Goal: Find specific page/section: Find specific page/section

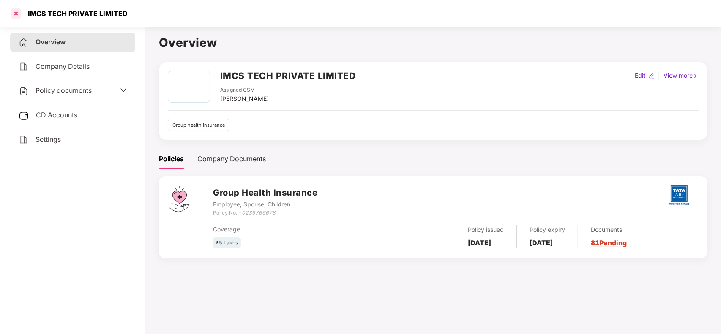
click at [15, 16] on div at bounding box center [16, 14] width 14 height 14
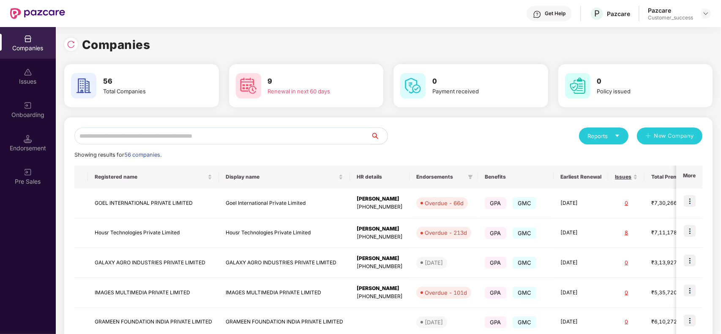
click at [146, 137] on input "text" at bounding box center [222, 136] width 296 height 17
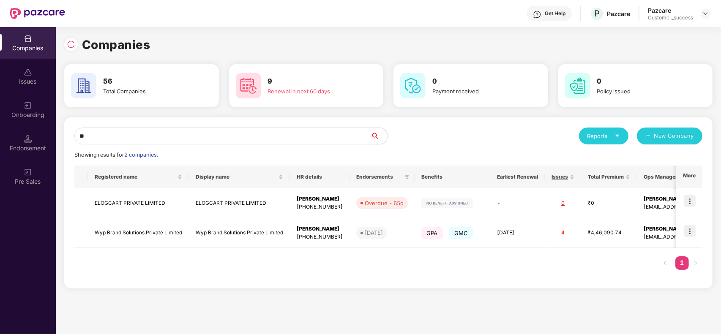
type input "*"
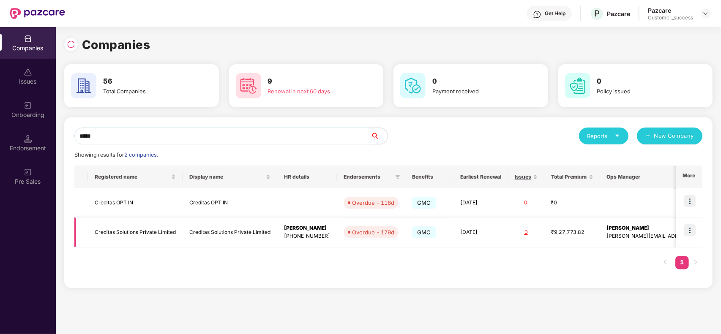
type input "*****"
click at [687, 233] on img at bounding box center [690, 231] width 12 height 12
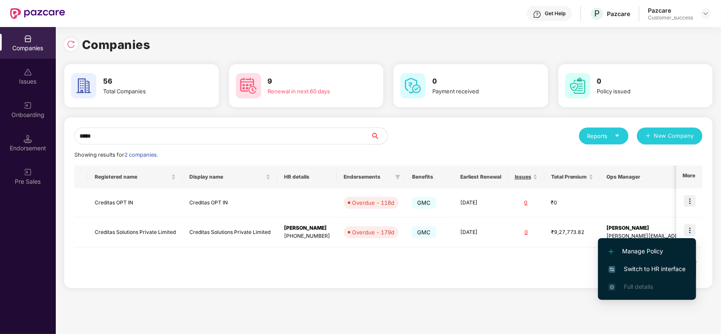
click at [649, 266] on span "Switch to HR interface" at bounding box center [647, 269] width 77 height 9
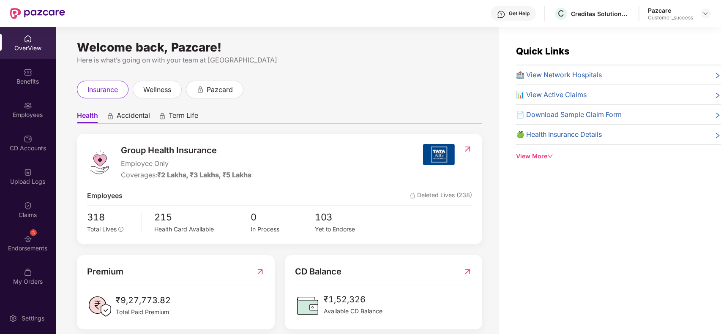
click at [15, 121] on div "Employees" at bounding box center [28, 110] width 56 height 32
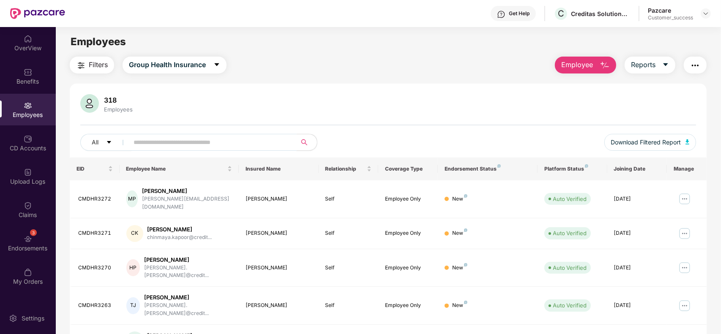
click at [219, 142] on input "text" at bounding box center [210, 142] width 152 height 13
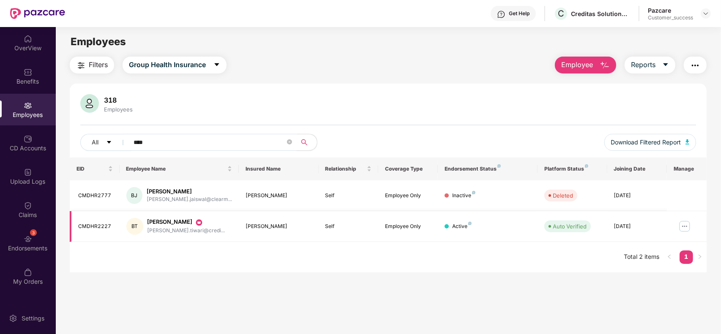
type input "****"
click at [684, 226] on img at bounding box center [685, 227] width 14 height 14
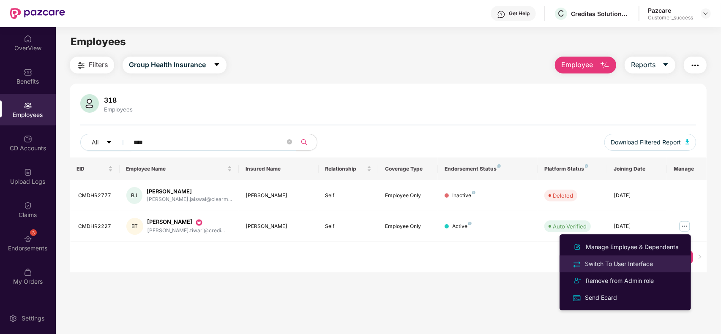
click at [645, 259] on li "Switch To User Interface" at bounding box center [625, 264] width 131 height 17
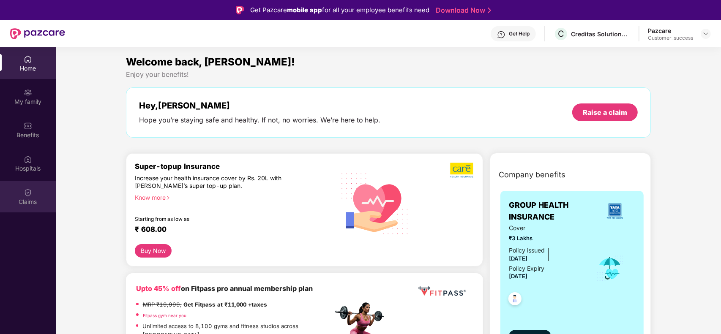
click at [15, 189] on div "Claims" at bounding box center [28, 197] width 56 height 32
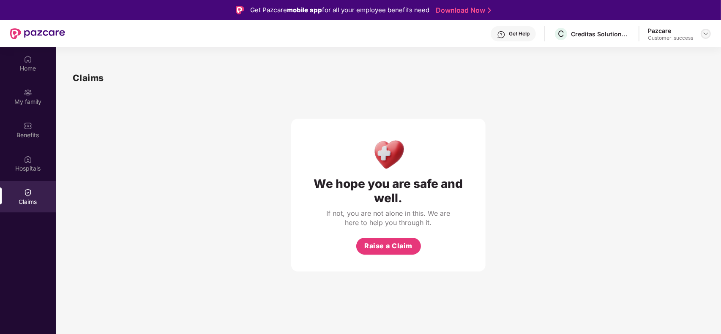
click at [707, 37] on img at bounding box center [706, 33] width 7 height 7
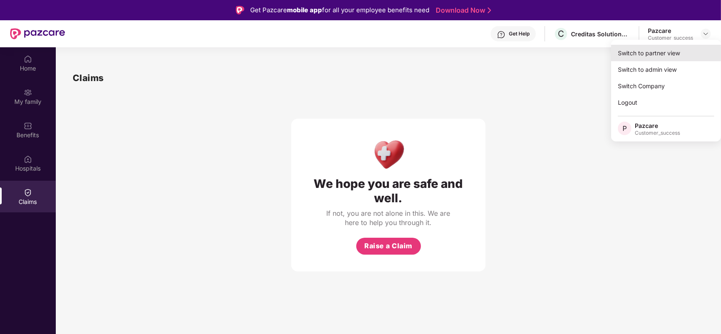
click at [684, 51] on div "Switch to partner view" at bounding box center [666, 53] width 110 height 16
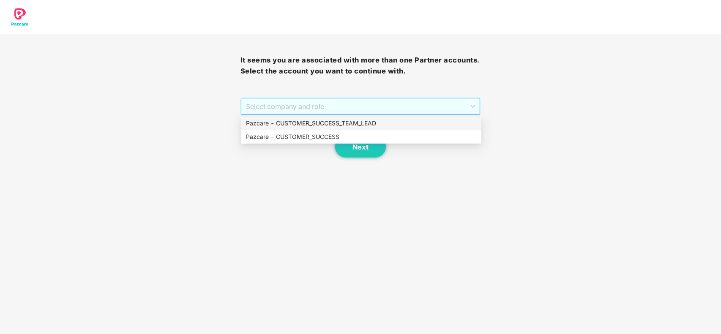
click at [382, 110] on span "Select company and role" at bounding box center [361, 107] width 230 height 16
click at [308, 133] on div "Pazcare - CUSTOMER_SUCCESS" at bounding box center [361, 136] width 230 height 9
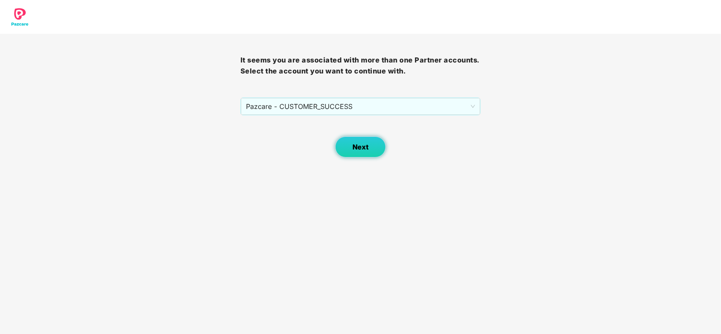
click at [339, 145] on button "Next" at bounding box center [360, 147] width 51 height 21
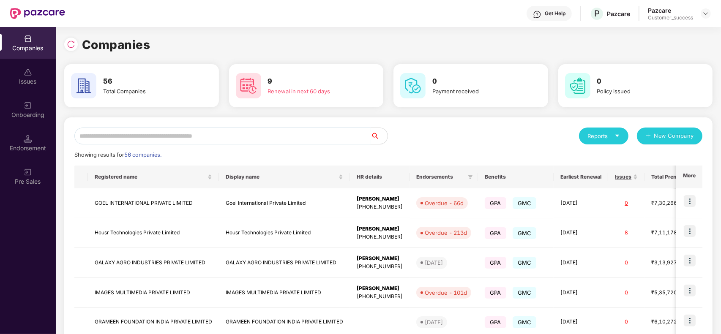
click at [193, 138] on input "text" at bounding box center [222, 136] width 296 height 17
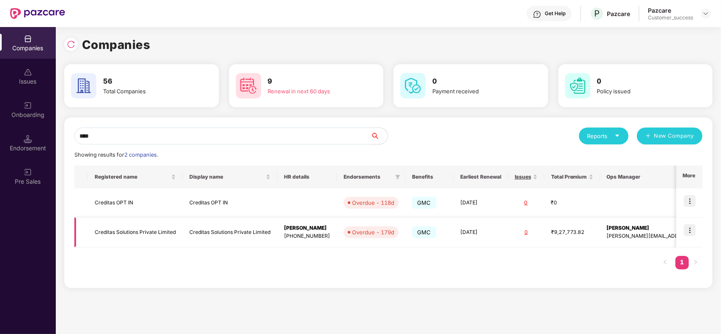
type input "****"
click at [192, 230] on td "Creditas Solutions Private Limited" at bounding box center [230, 233] width 95 height 30
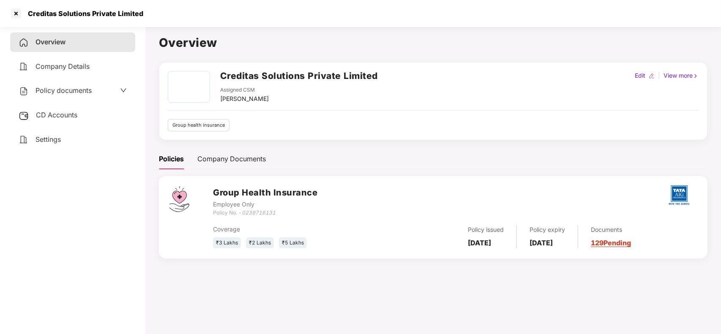
click at [625, 242] on link "129 Pending" at bounding box center [611, 243] width 40 height 8
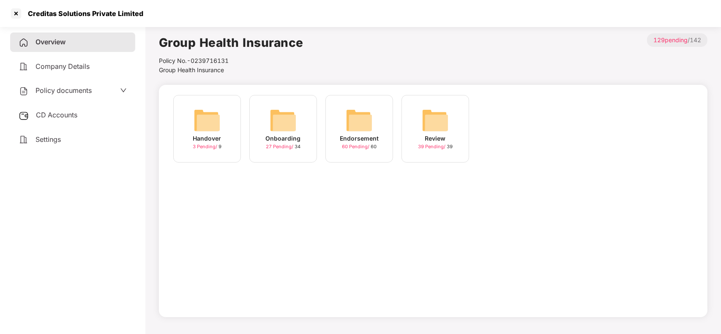
click at [295, 138] on div "Onboarding" at bounding box center [283, 138] width 35 height 9
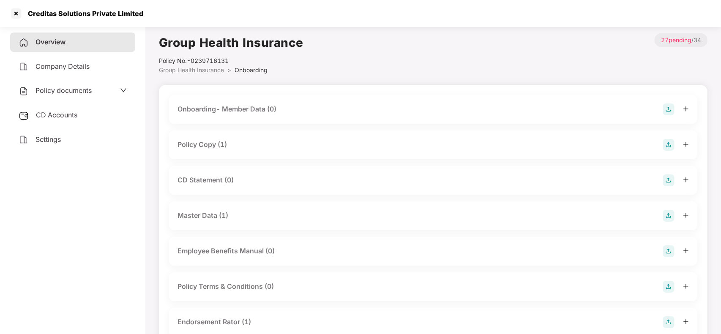
click at [225, 148] on div "Policy Copy (1)" at bounding box center [202, 145] width 49 height 11
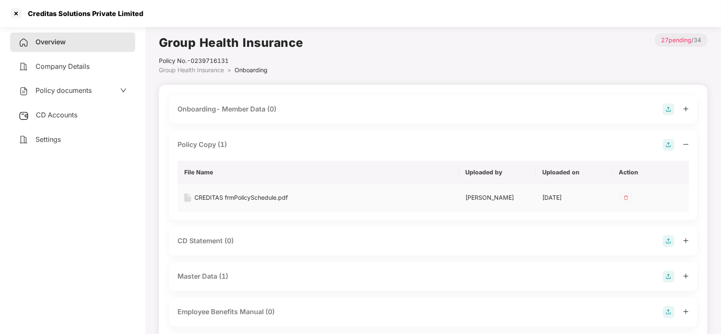
click at [223, 195] on div "CREDITAS frmPolicySchedule.pdf" at bounding box center [240, 197] width 93 height 9
